Goal: Register for event/course

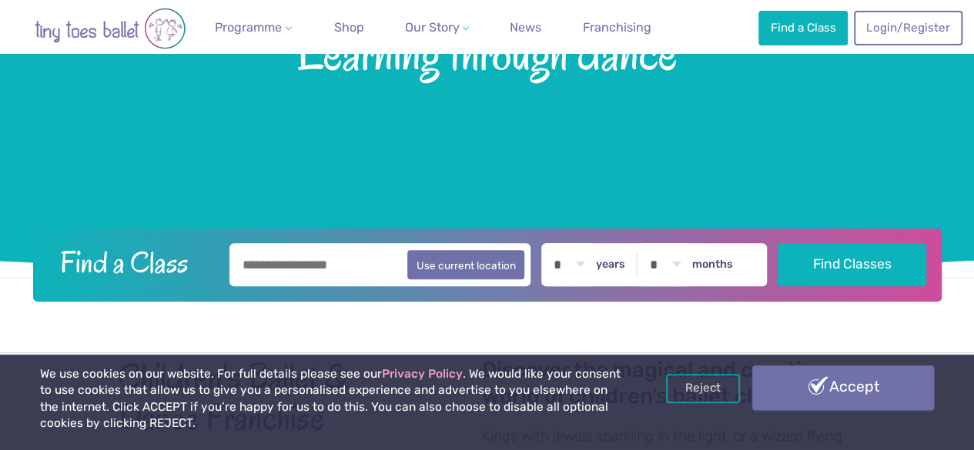
scroll to position [218, 0]
click at [830, 386] on link "Accept" at bounding box center [843, 388] width 182 height 45
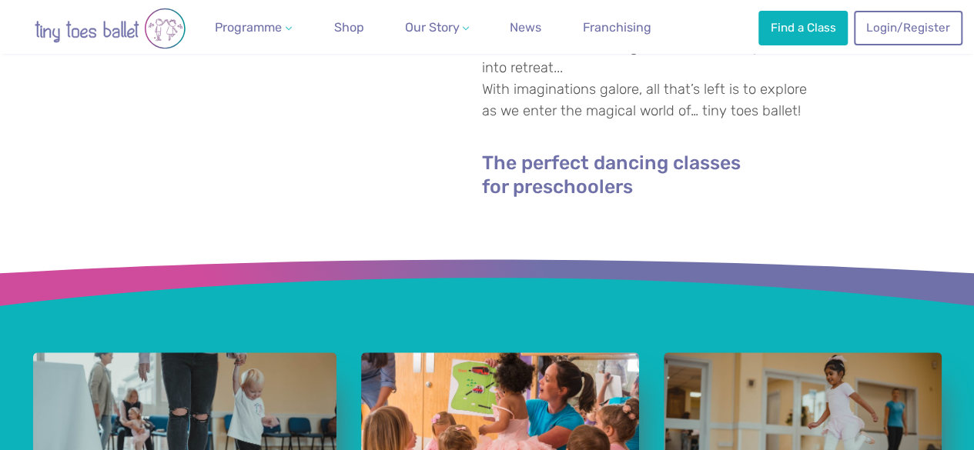
scroll to position [615, 0]
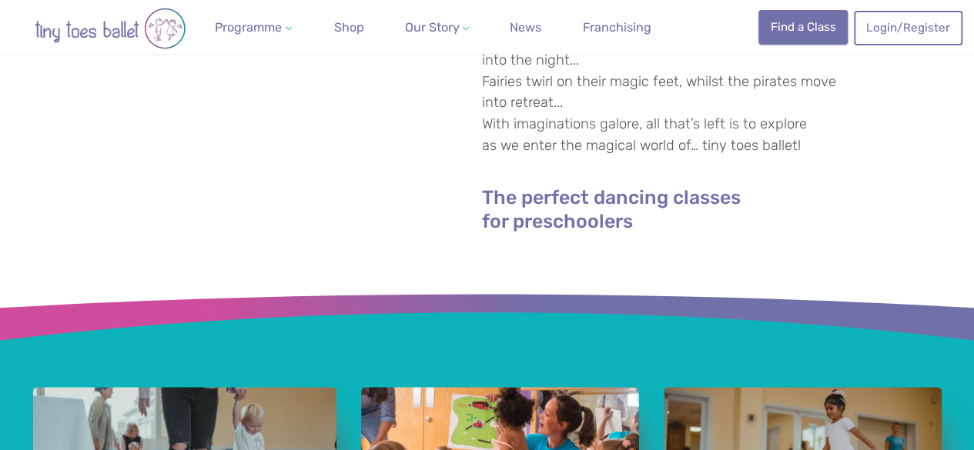
click at [776, 32] on link "Find a Class" at bounding box center [802, 27] width 89 height 34
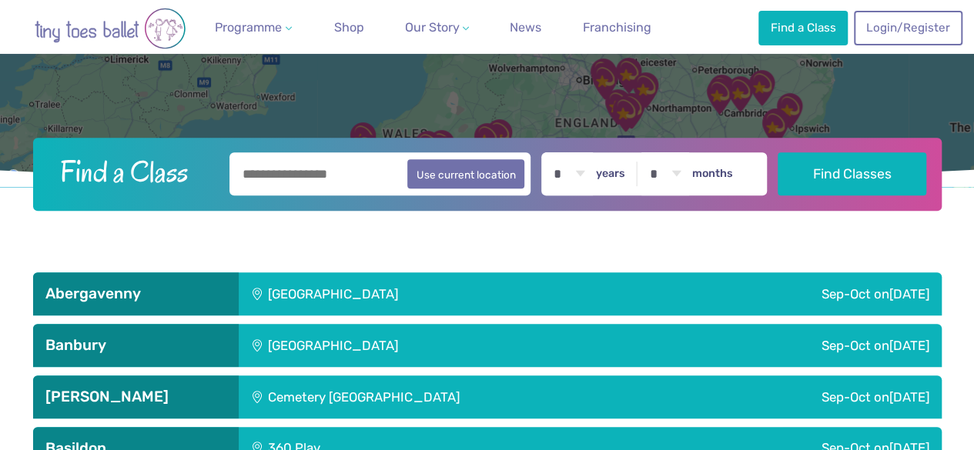
scroll to position [222, 0]
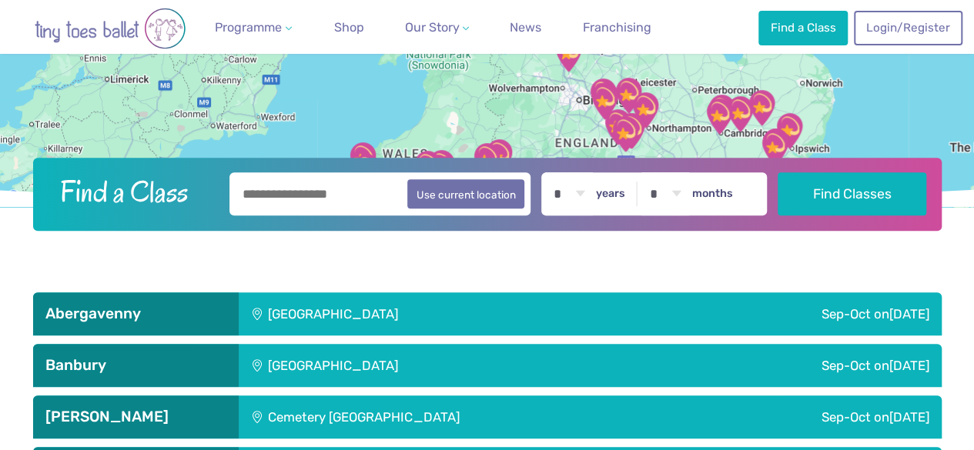
click at [353, 207] on input "text" at bounding box center [380, 193] width 302 height 43
type input "********"
click at [777, 172] on button "Find Classes" at bounding box center [851, 193] width 149 height 43
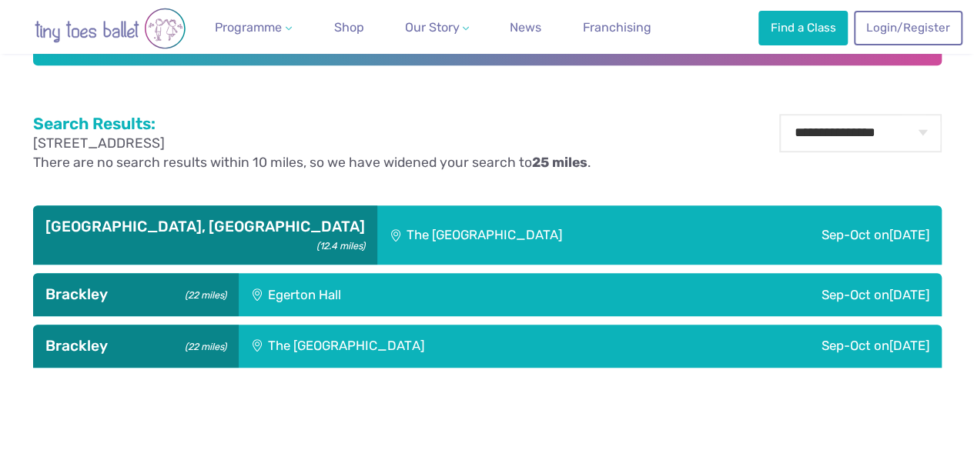
scroll to position [390, 0]
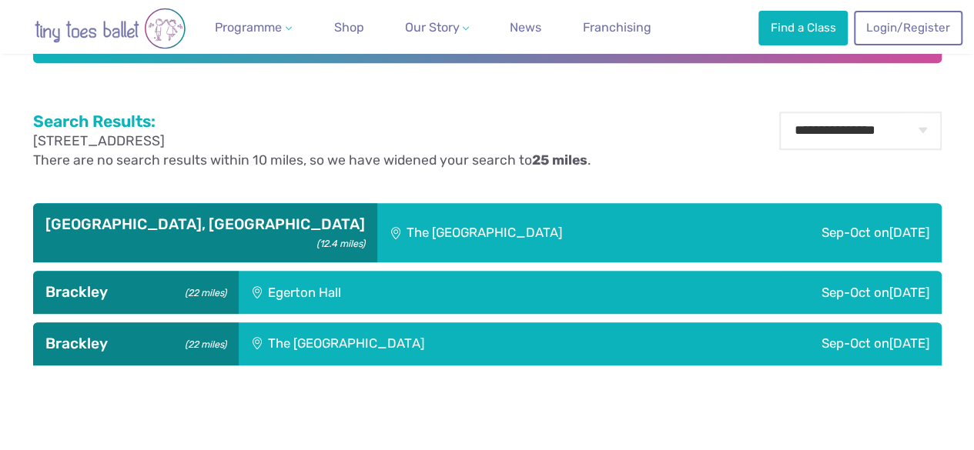
click at [508, 240] on div "The [GEOGRAPHIC_DATA]" at bounding box center [546, 232] width 338 height 59
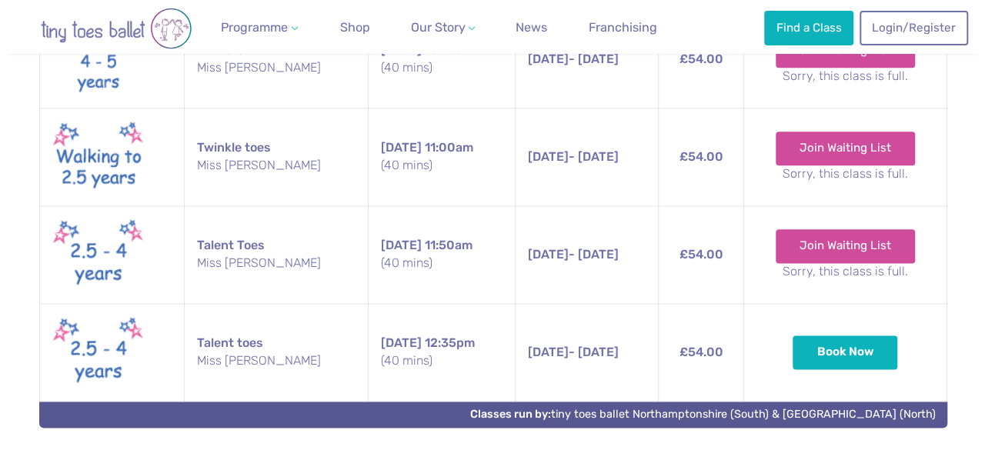
scroll to position [839, 0]
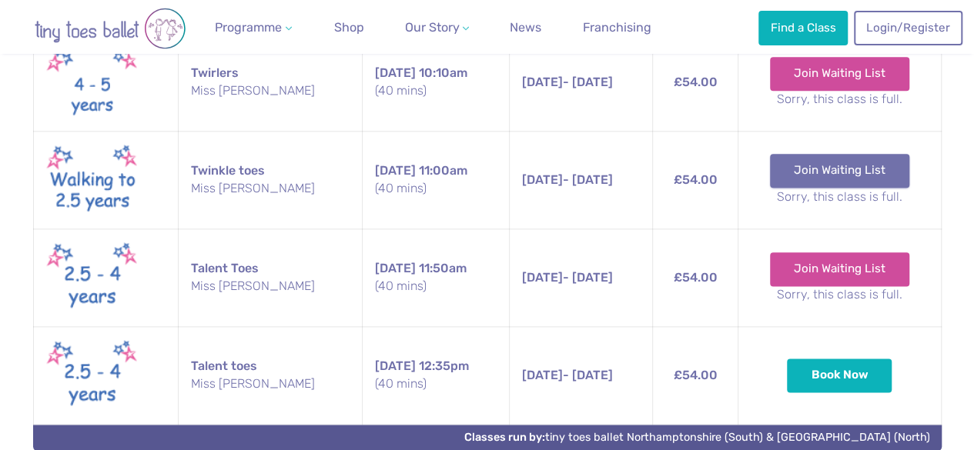
click at [813, 154] on link "Join Waiting List" at bounding box center [839, 171] width 139 height 34
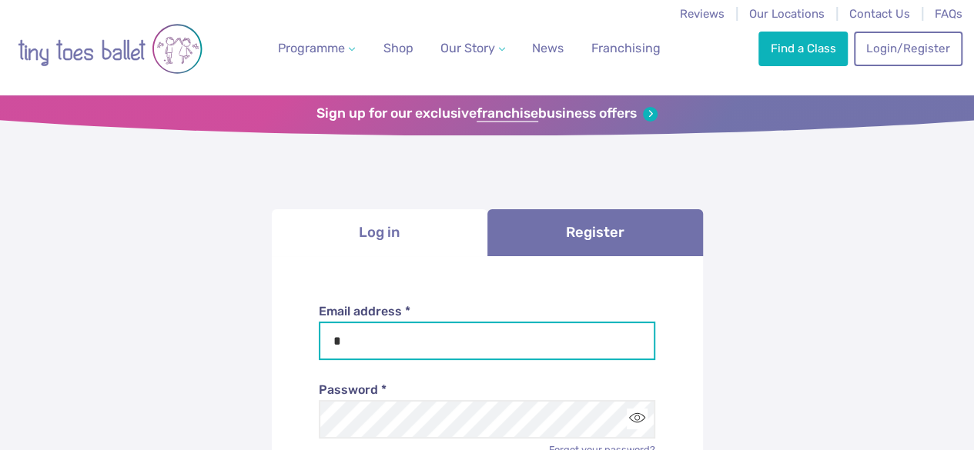
click at [416, 339] on input "*" at bounding box center [487, 341] width 336 height 38
type input "**********"
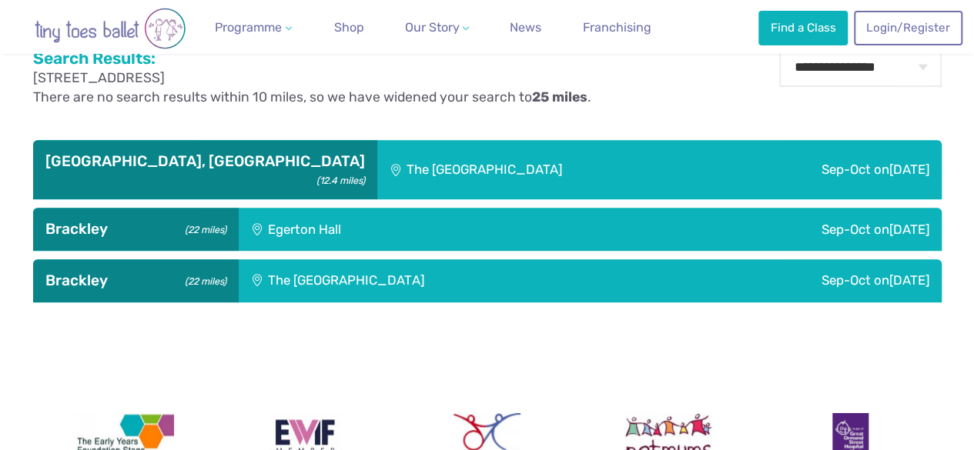
scroll to position [454, 0]
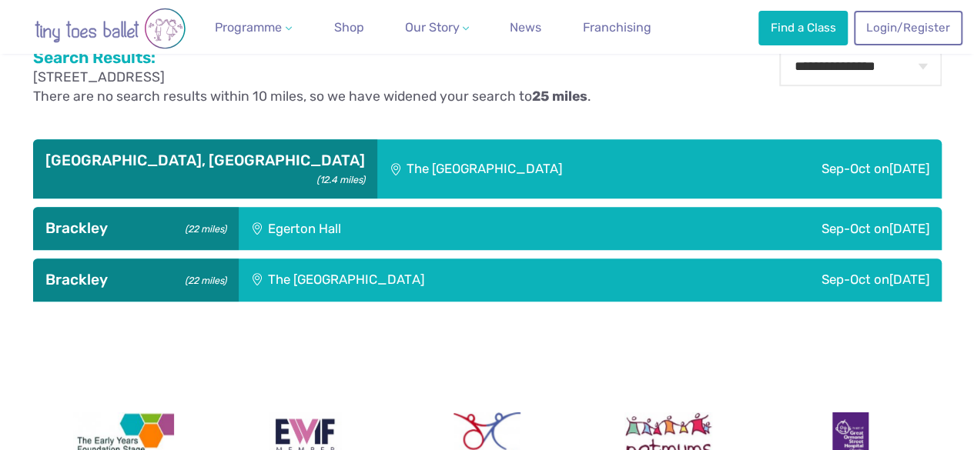
click at [714, 161] on div "Sep-Oct on Saturday" at bounding box center [827, 168] width 226 height 59
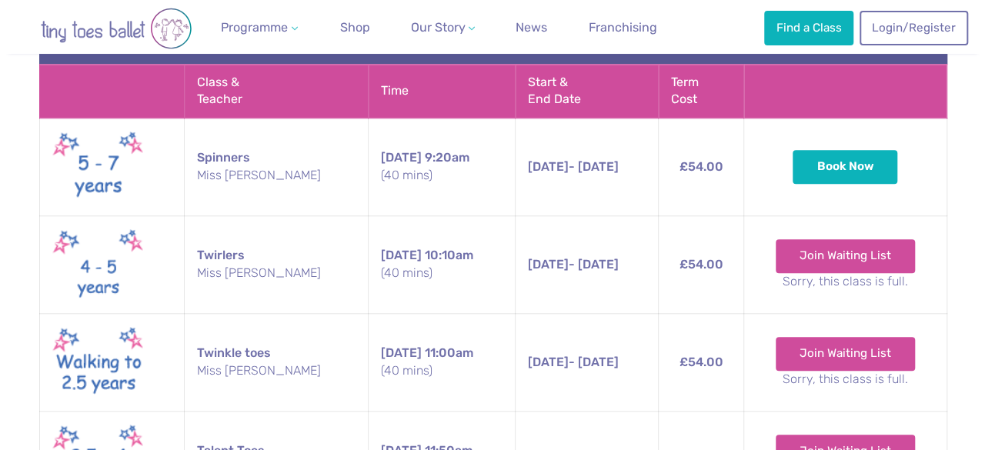
scroll to position [699, 0]
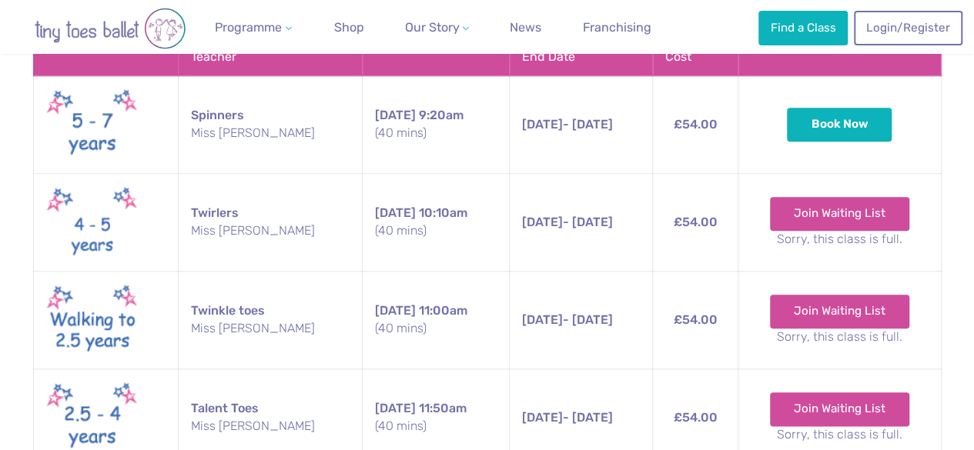
click at [853, 329] on small "Sorry, this class is full." at bounding box center [838, 337] width 177 height 17
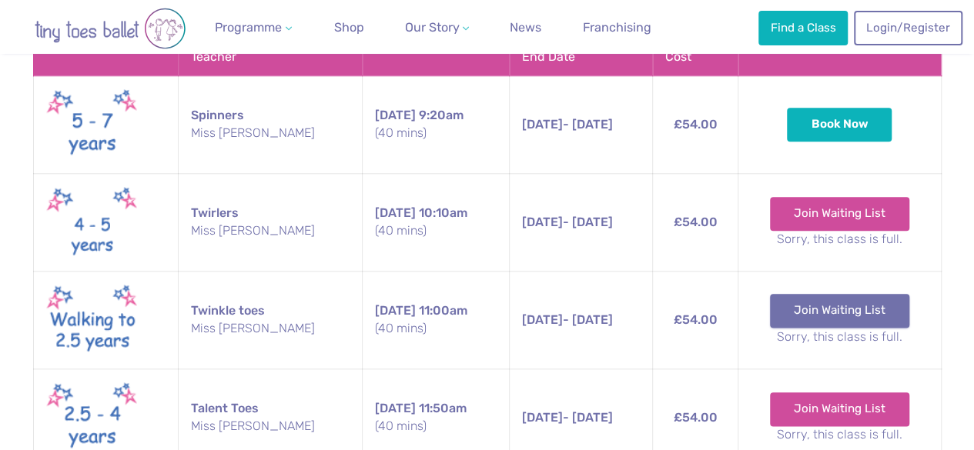
click at [866, 294] on link "Join Waiting List" at bounding box center [839, 311] width 139 height 34
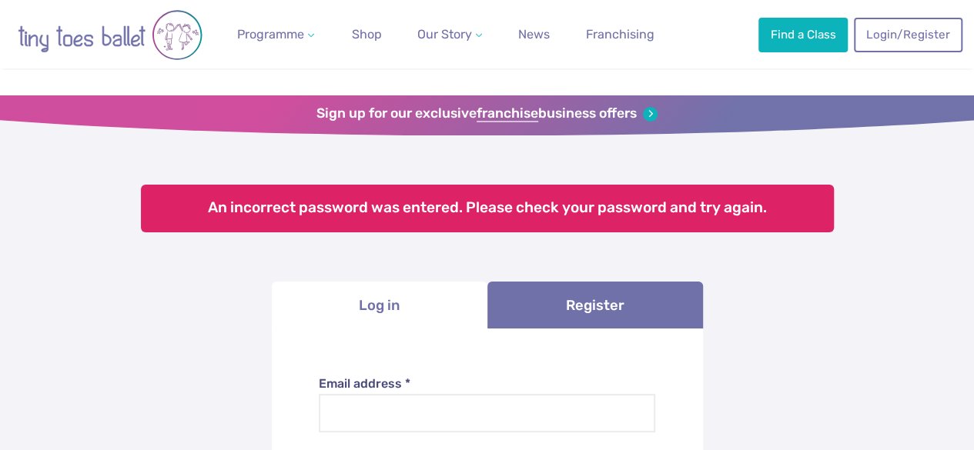
scroll to position [84, 0]
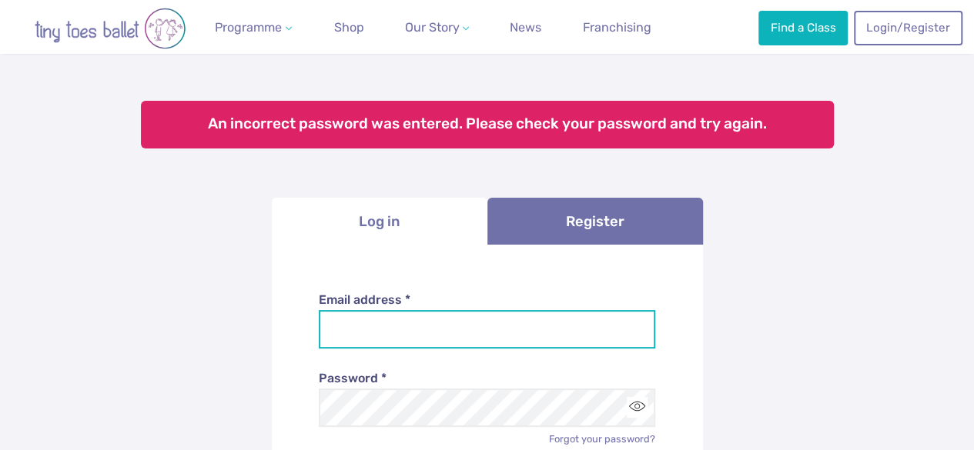
click at [595, 324] on input "Email address *" at bounding box center [487, 329] width 336 height 38
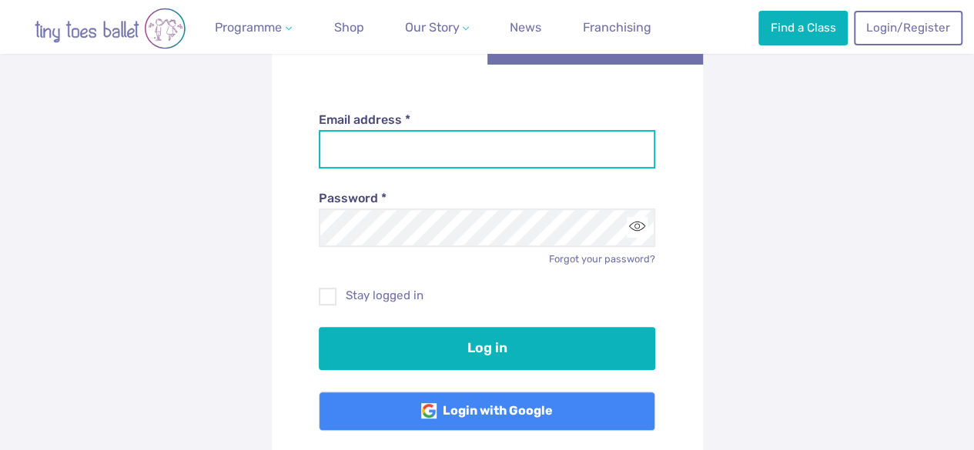
scroll to position [267, 0]
